Goal: Task Accomplishment & Management: Manage account settings

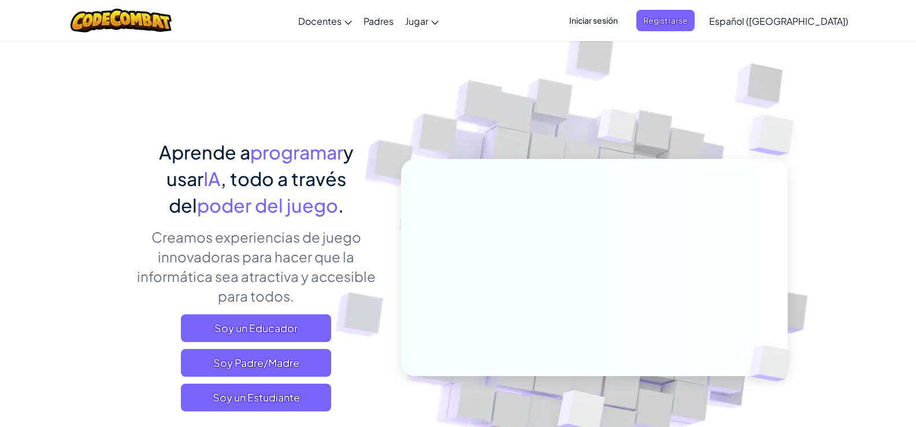
click at [510, 69] on img at bounding box center [586, 255] width 642 height 642
click at [687, 15] on span "Registrarse" at bounding box center [665, 20] width 58 height 21
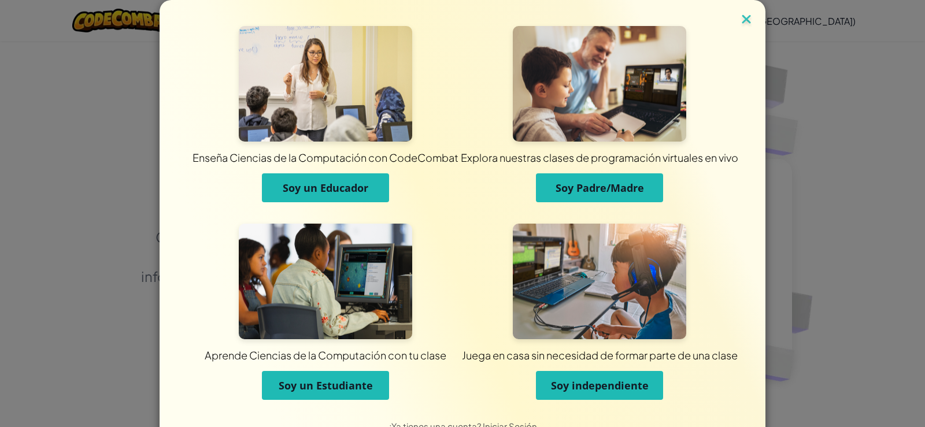
click at [749, 14] on img at bounding box center [746, 20] width 15 height 17
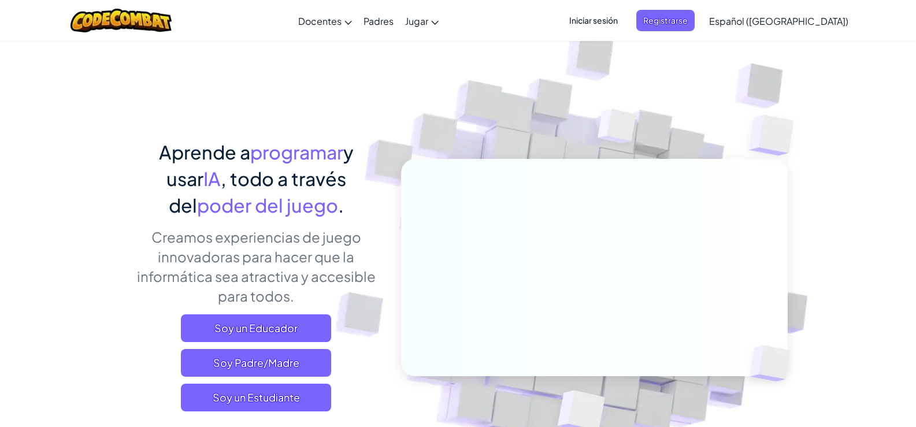
click at [625, 24] on span "Iniciar sesión" at bounding box center [593, 20] width 62 height 21
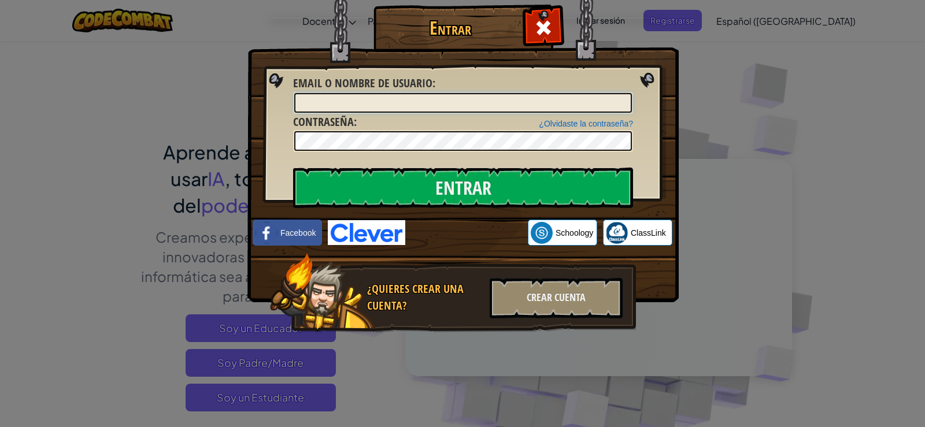
click at [417, 104] on input "Email o Nombre de usuario :" at bounding box center [463, 103] width 338 height 20
type input "[PERSON_NAME][EMAIL_ADDRESS][PERSON_NAME][DOMAIN_NAME]"
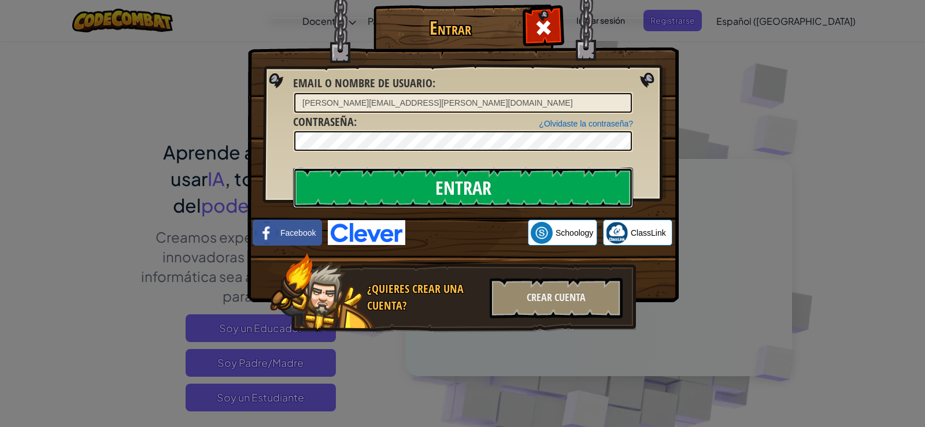
click at [354, 175] on input "Entrar" at bounding box center [463, 188] width 340 height 40
